Goal: Navigation & Orientation: Go to known website

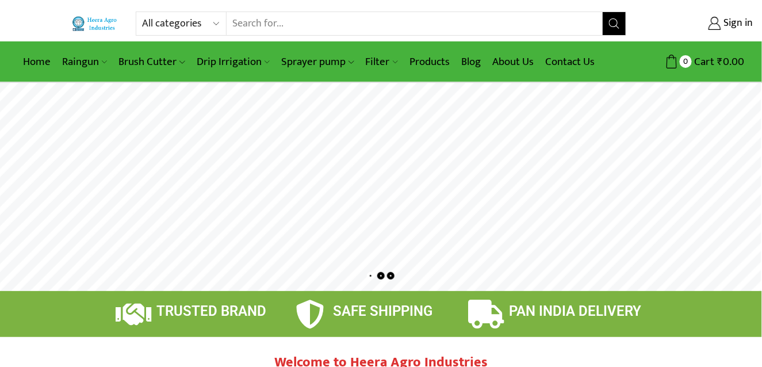
click at [78, 24] on img at bounding box center [95, 23] width 46 height 15
click at [76, 22] on img at bounding box center [95, 23] width 46 height 15
